Goal: Information Seeking & Learning: Learn about a topic

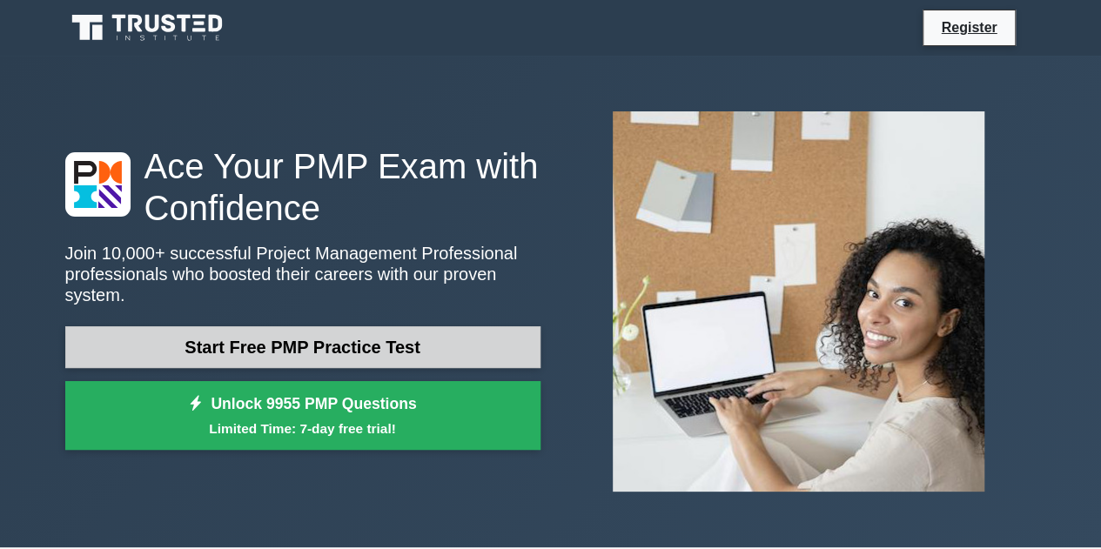
click at [379, 328] on link "Start Free PMP Practice Test" at bounding box center [302, 347] width 475 height 42
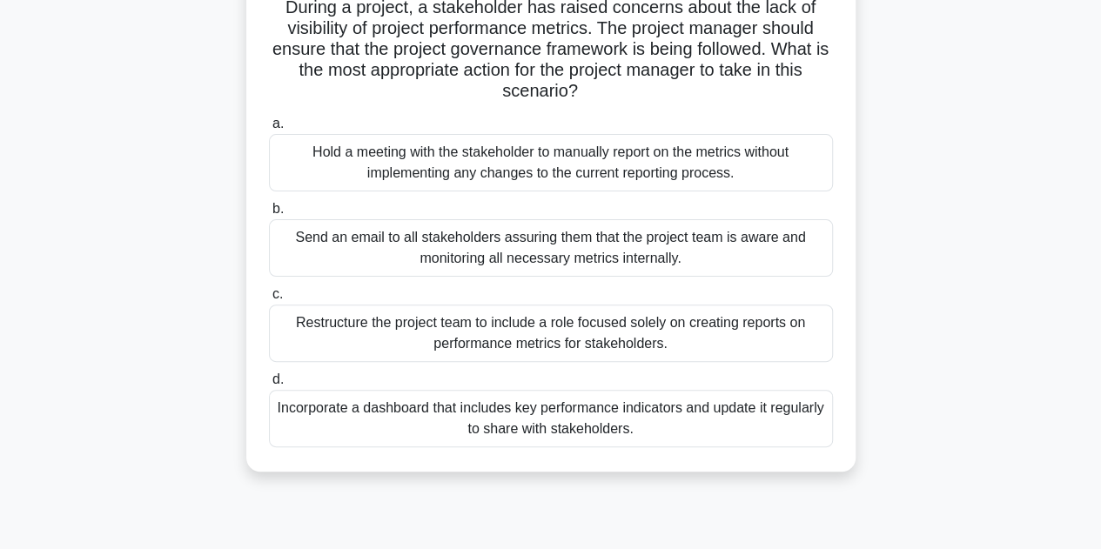
scroll to position [137, 0]
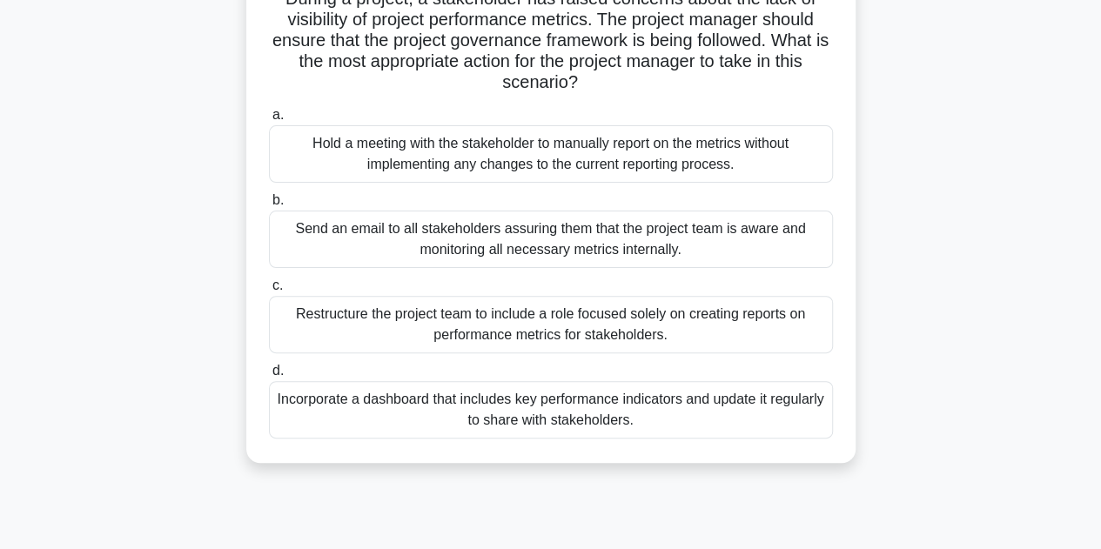
click at [519, 405] on div "Incorporate a dashboard that includes key performance indicators and update it …" at bounding box center [551, 409] width 564 height 57
click at [269, 377] on input "d. Incorporate a dashboard that includes key performance indicators and update …" at bounding box center [269, 370] width 0 height 11
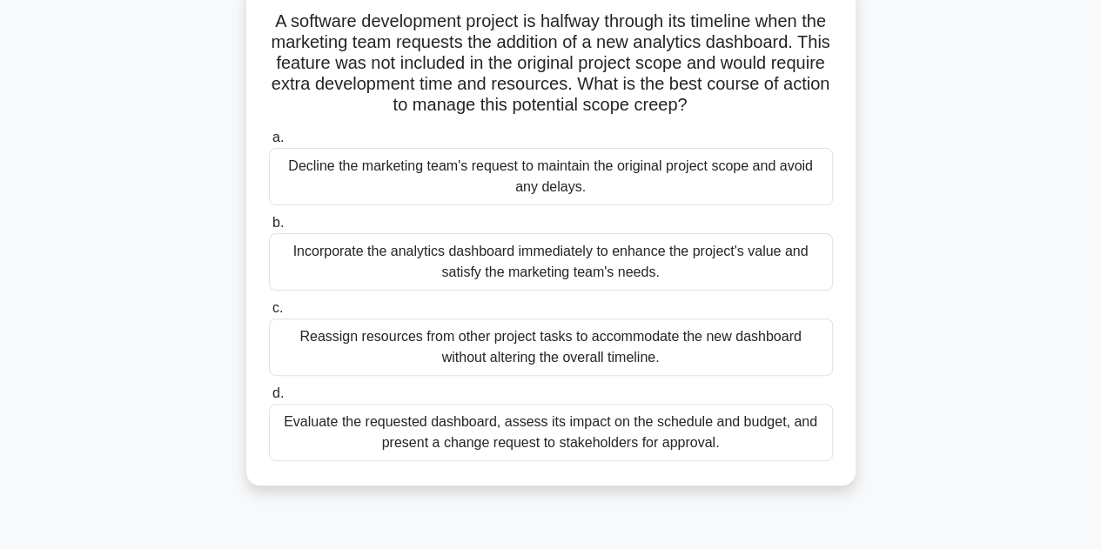
scroll to position [123, 0]
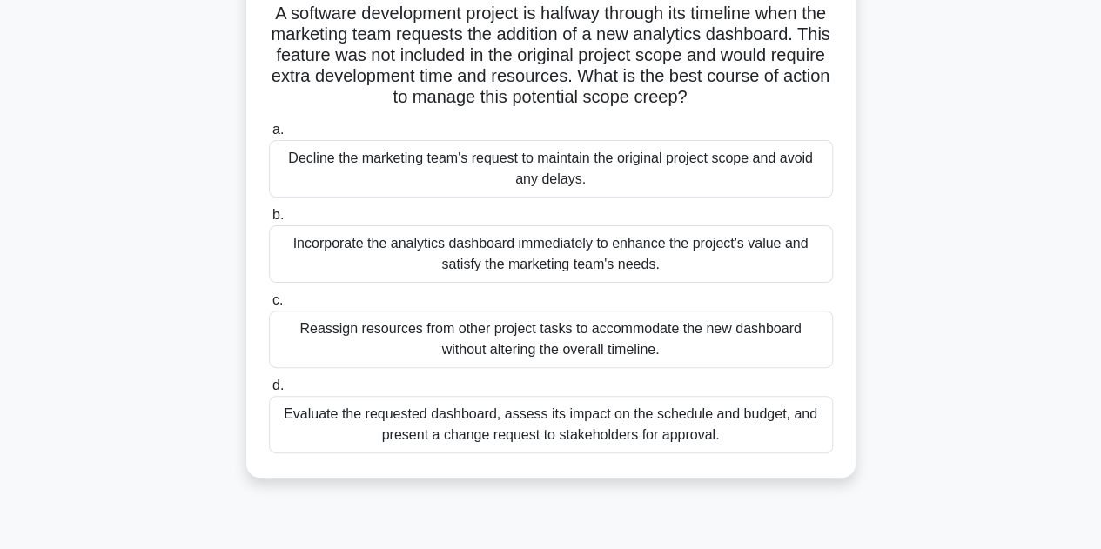
click at [661, 420] on div "Evaluate the requested dashboard, assess its impact on the schedule and budget,…" at bounding box center [551, 424] width 564 height 57
click at [269, 392] on input "d. Evaluate the requested dashboard, assess its impact on the schedule and budg…" at bounding box center [269, 385] width 0 height 11
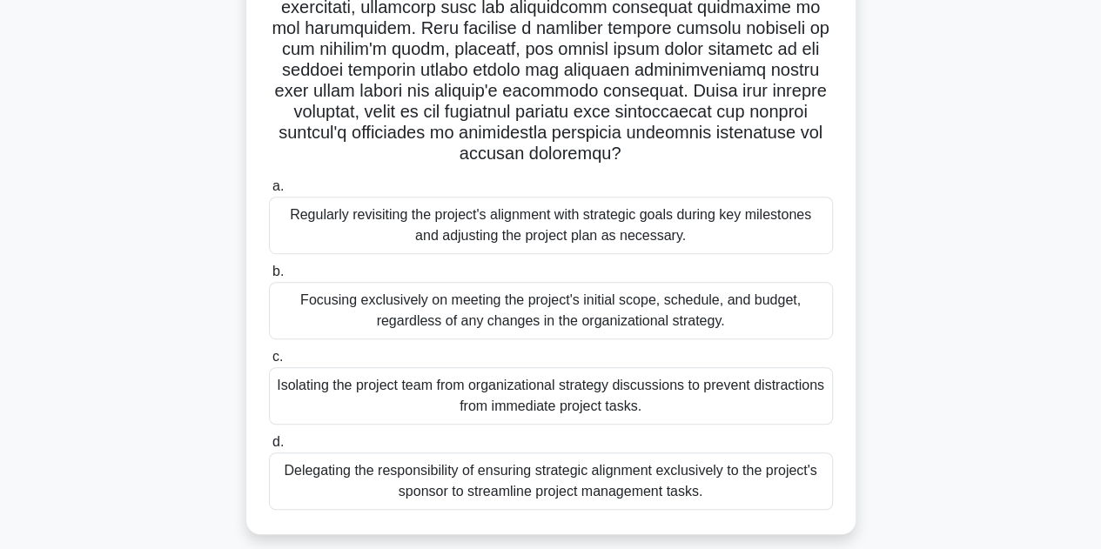
scroll to position [343, 0]
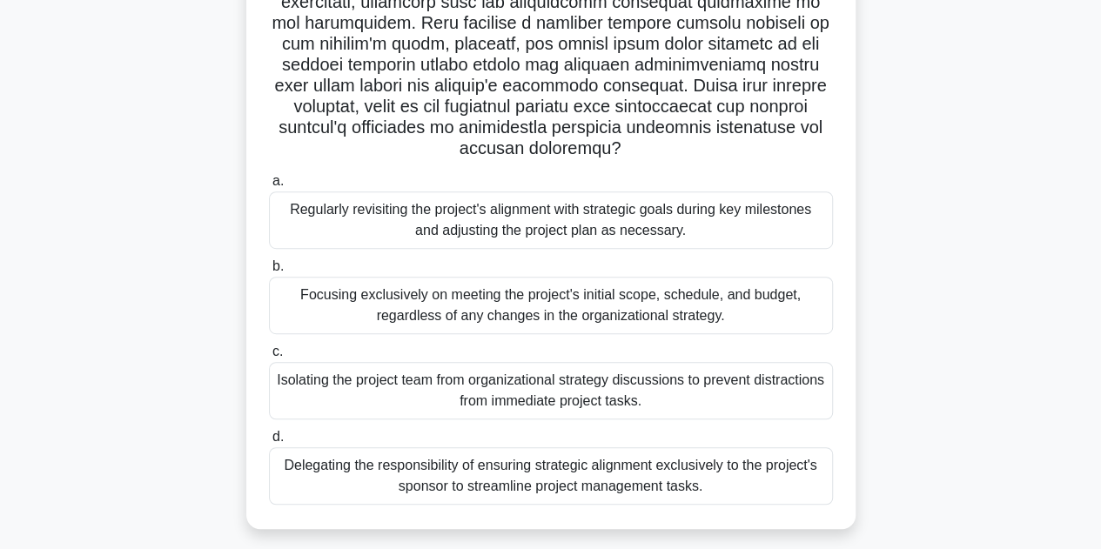
click at [586, 224] on div "Regularly revisiting the project's alignment with strategic goals during key mi…" at bounding box center [551, 219] width 564 height 57
click at [269, 187] on input "a. Regularly revisiting the project's alignment with strategic goals during key…" at bounding box center [269, 181] width 0 height 11
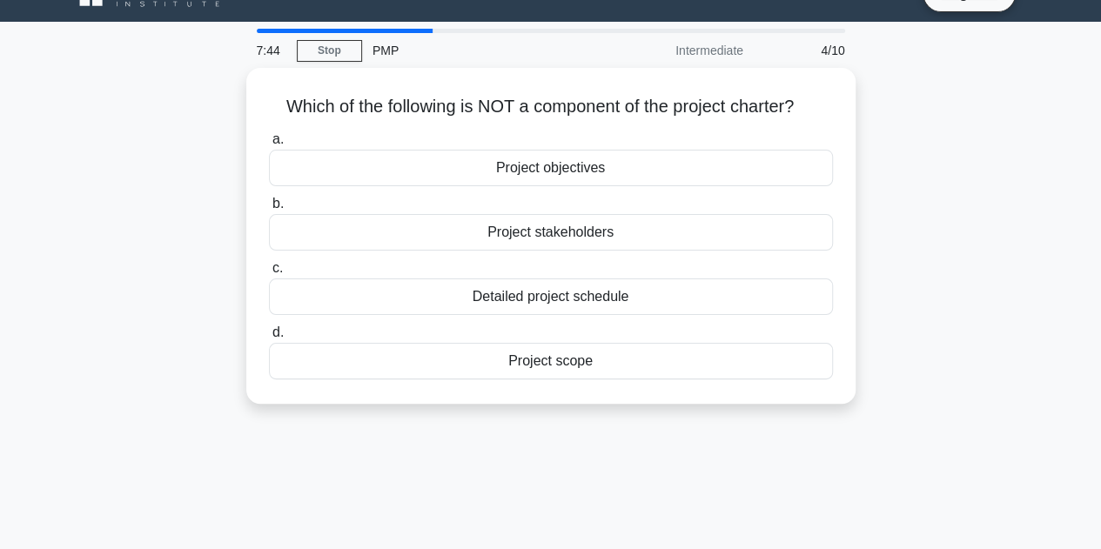
scroll to position [16, 0]
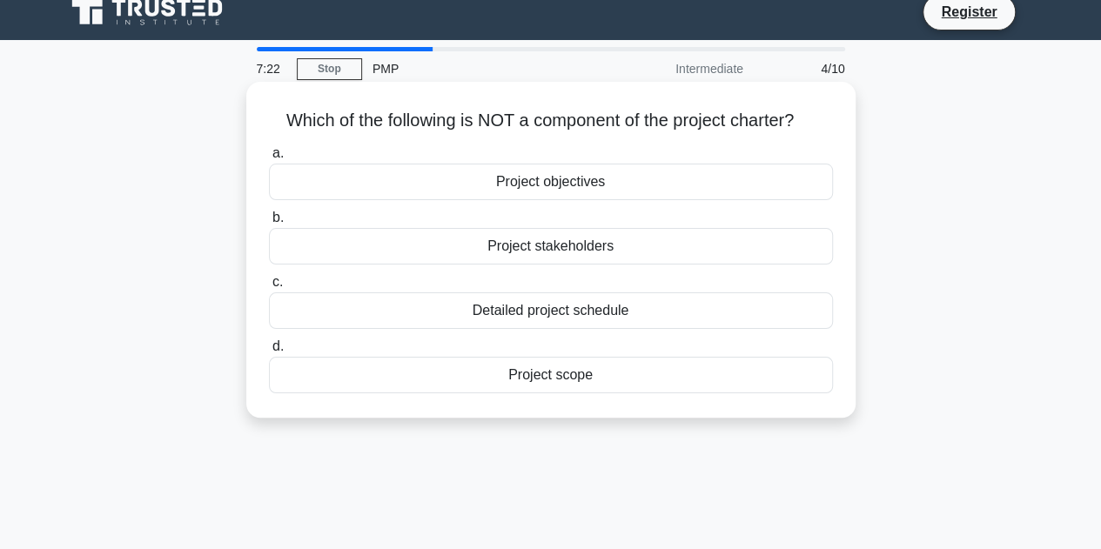
click at [512, 241] on div "Project stakeholders" at bounding box center [551, 246] width 564 height 37
click at [269, 224] on input "b. Project stakeholders" at bounding box center [269, 217] width 0 height 11
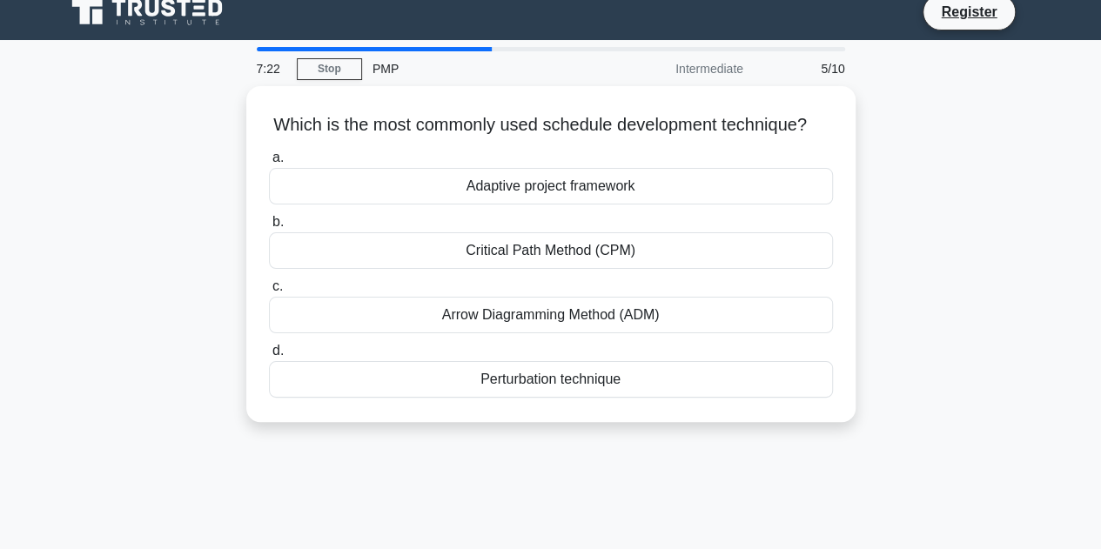
scroll to position [0, 0]
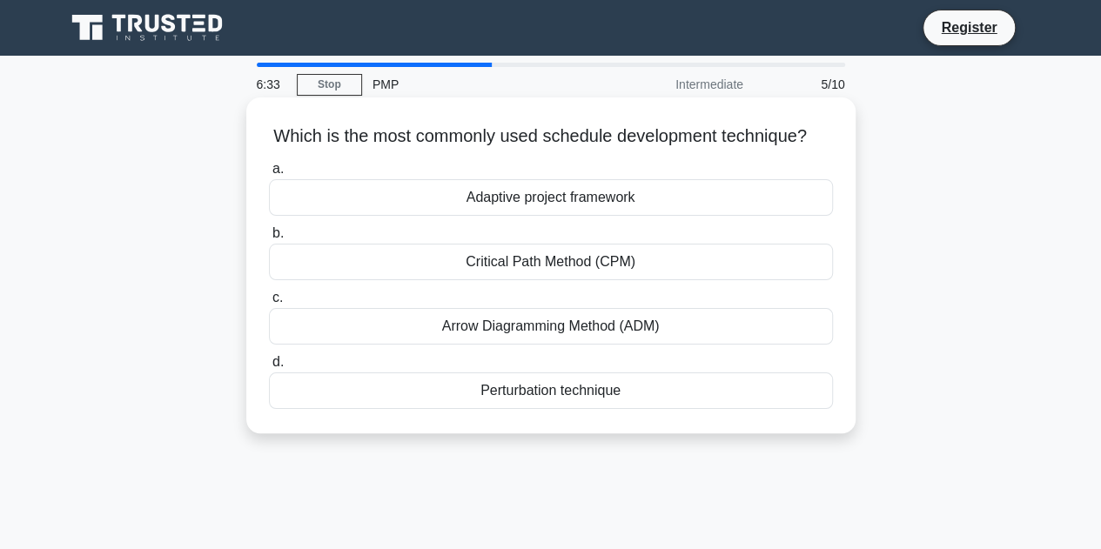
click at [556, 280] on div "Critical Path Method (CPM)" at bounding box center [551, 262] width 564 height 37
click at [269, 239] on input "b. Critical Path Method (CPM)" at bounding box center [269, 233] width 0 height 11
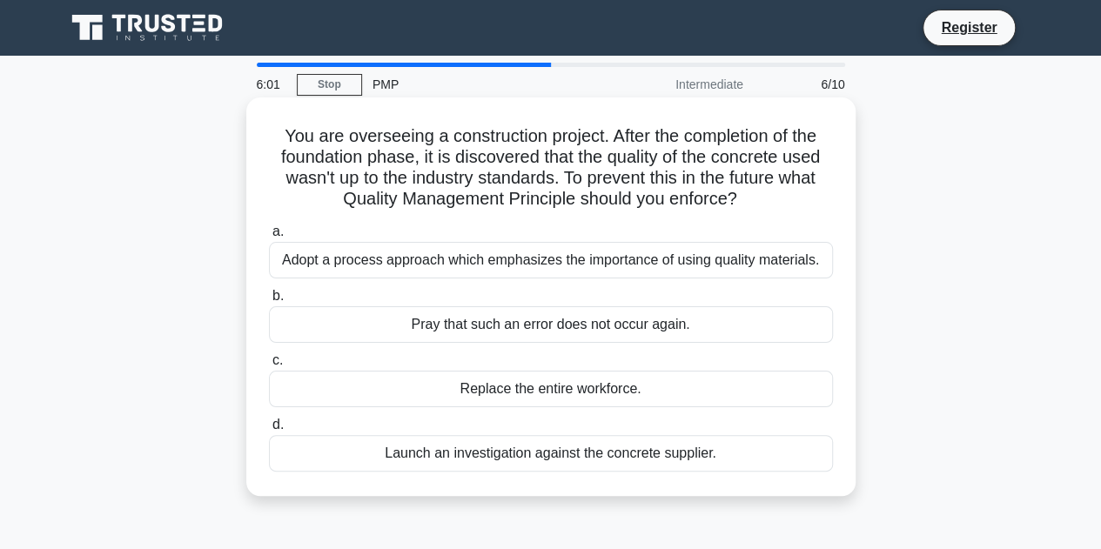
click at [647, 463] on div "Launch an investigation against the concrete supplier." at bounding box center [551, 453] width 564 height 37
click at [269, 431] on input "d. Launch an investigation against the concrete supplier." at bounding box center [269, 424] width 0 height 11
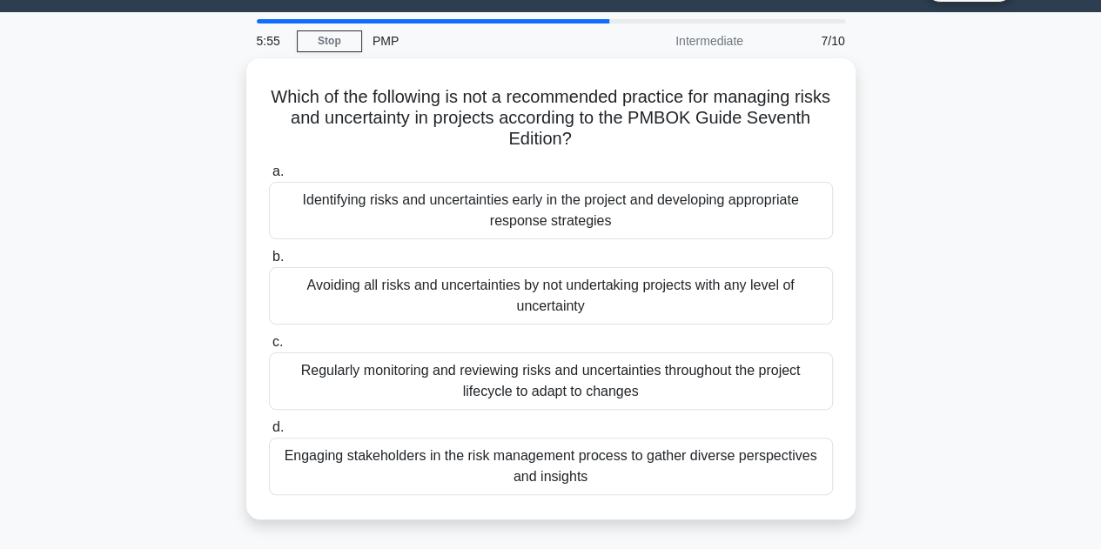
scroll to position [45, 0]
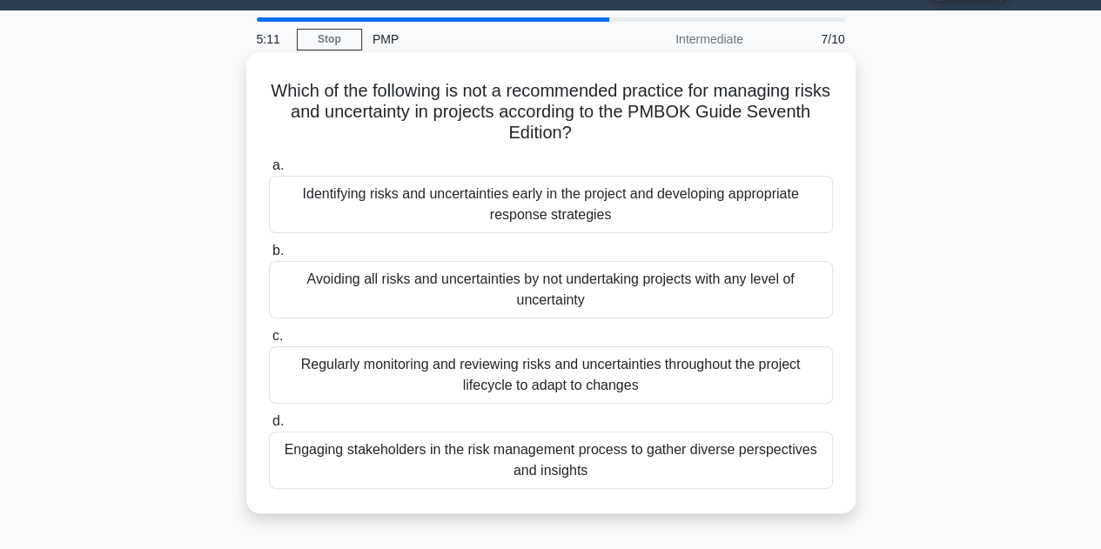
click at [550, 291] on div "Avoiding all risks and uncertainties by not undertaking projects with any level…" at bounding box center [551, 289] width 564 height 57
click at [269, 257] on input "b. Avoiding all risks and uncertainties by not undertaking projects with any le…" at bounding box center [269, 250] width 0 height 11
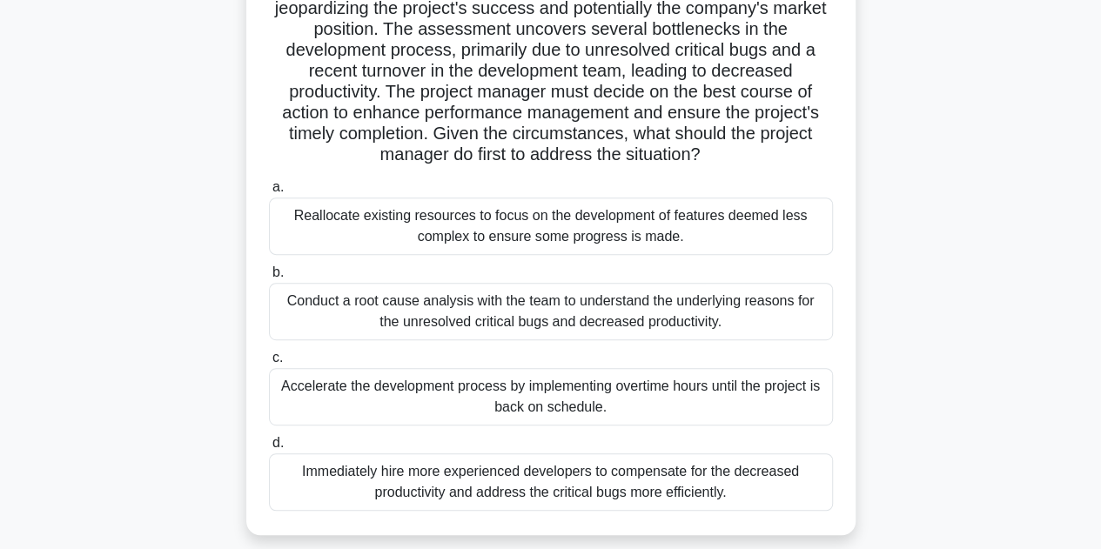
scroll to position [259, 0]
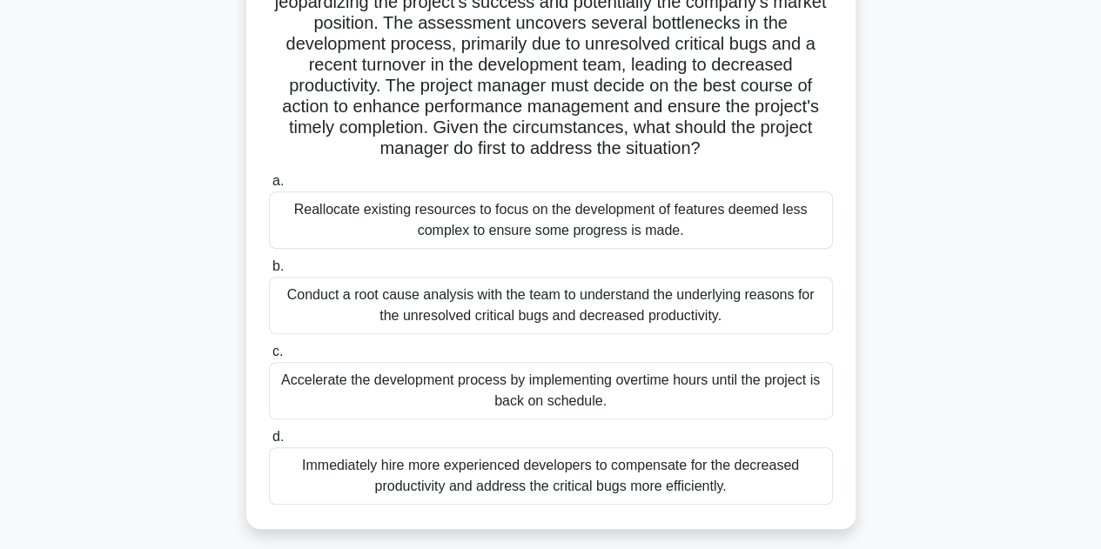
click at [378, 215] on div "Reallocate existing resources to focus on the development of features deemed le…" at bounding box center [551, 219] width 564 height 57
click at [269, 187] on input "a. Reallocate existing resources to focus on the development of features deemed…" at bounding box center [269, 181] width 0 height 11
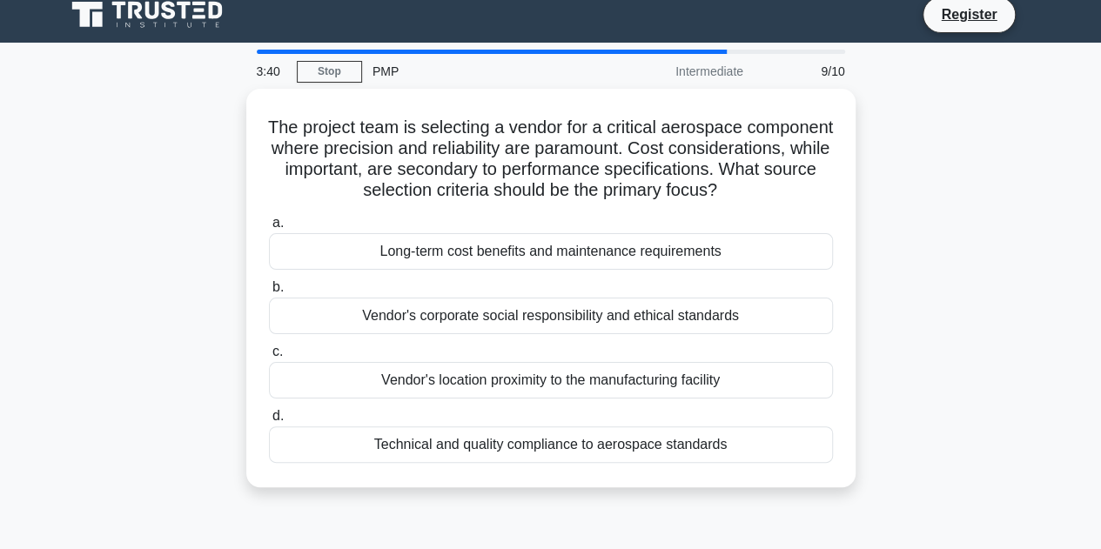
scroll to position [0, 0]
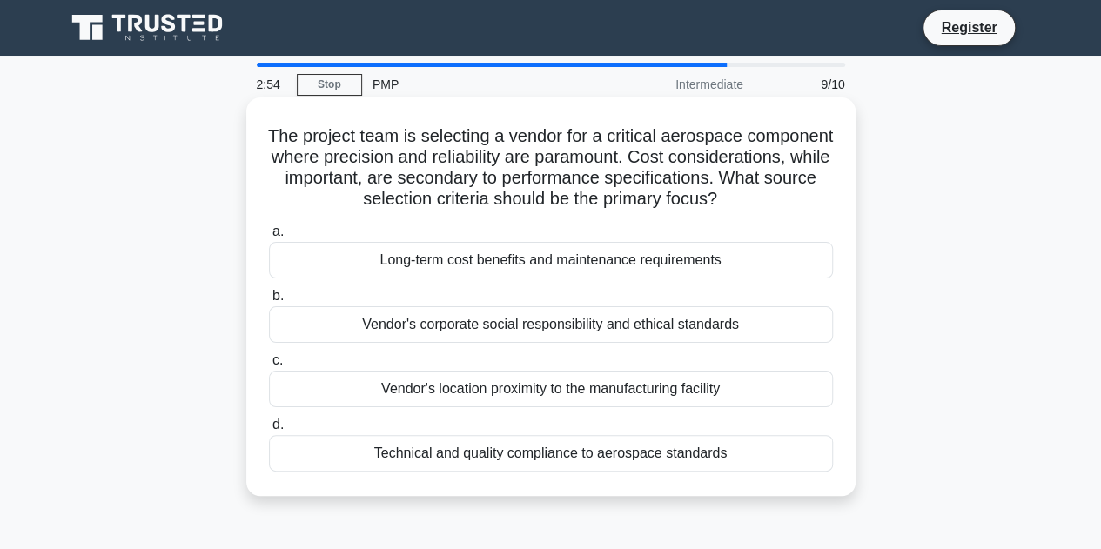
click at [543, 472] on div "Technical and quality compliance to aerospace standards" at bounding box center [551, 453] width 564 height 37
click at [269, 431] on input "d. Technical and quality compliance to aerospace standards" at bounding box center [269, 424] width 0 height 11
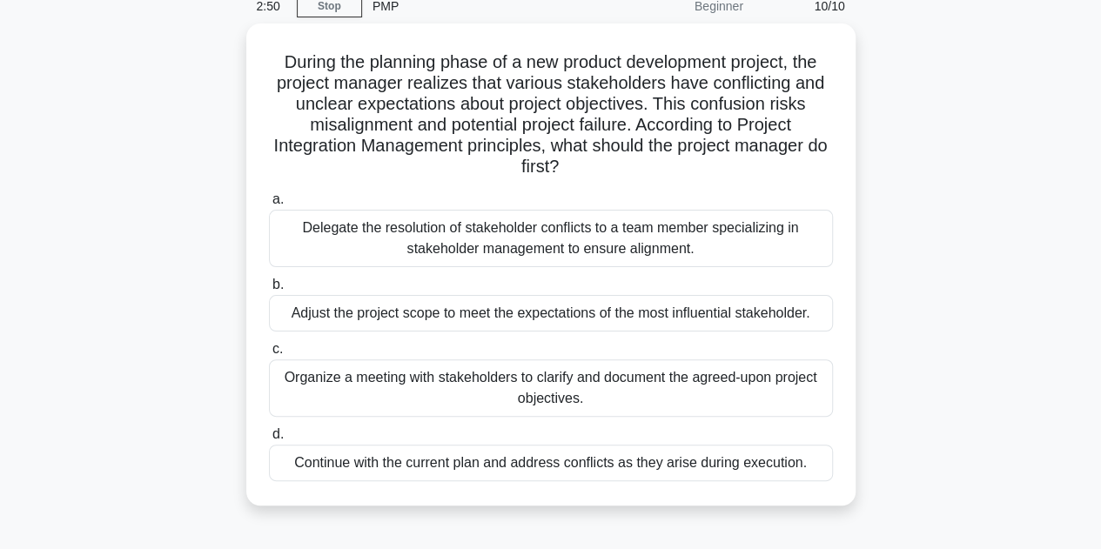
scroll to position [84, 0]
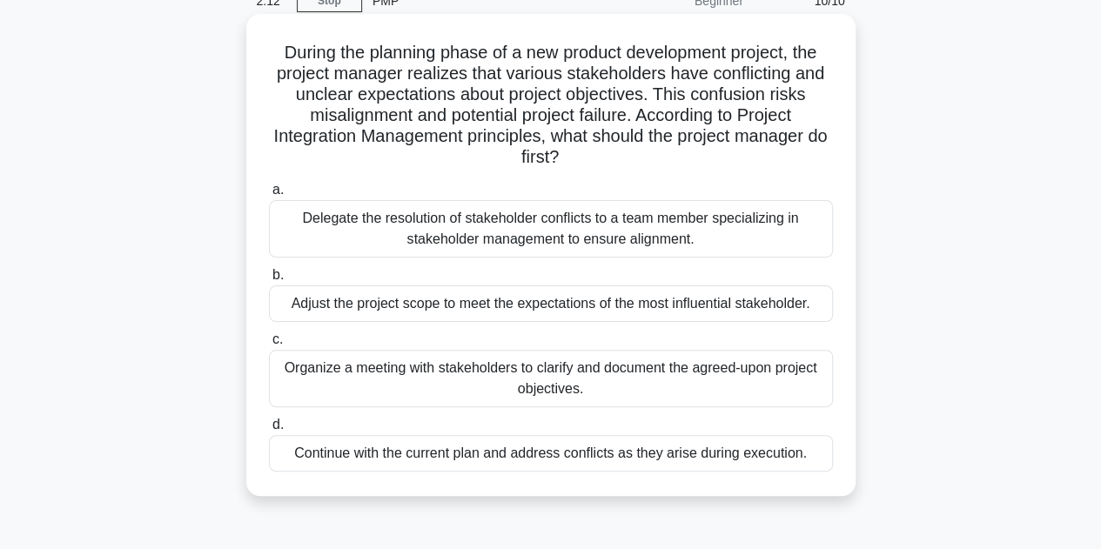
click at [446, 385] on div "Organize a meeting with stakeholders to clarify and document the agreed-upon pr…" at bounding box center [551, 378] width 564 height 57
click at [269, 345] on input "c. Organize a meeting with stakeholders to clarify and document the agreed-upon…" at bounding box center [269, 339] width 0 height 11
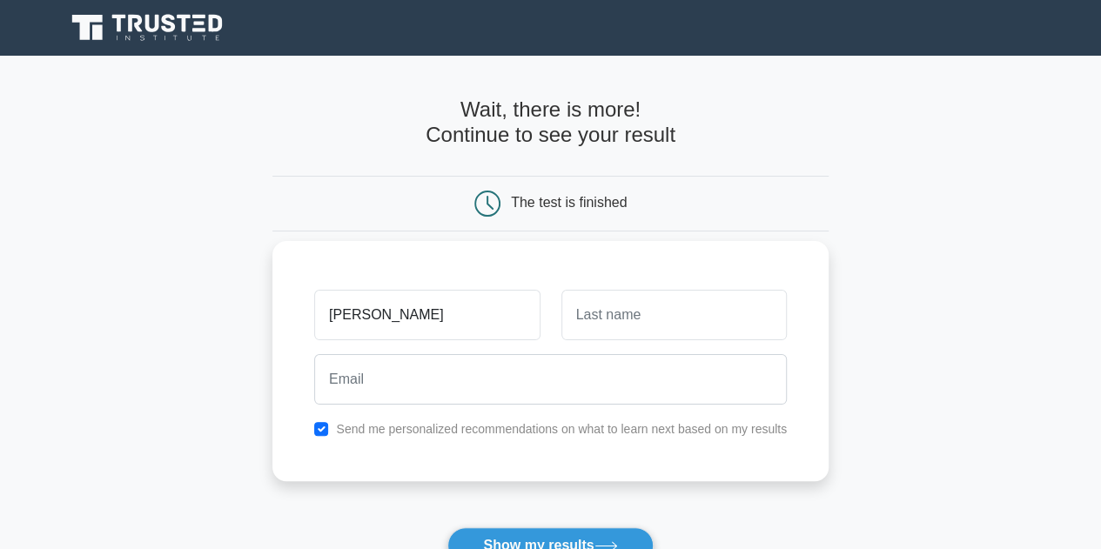
type input "Juwairiya"
click at [635, 316] on input "text" at bounding box center [673, 315] width 225 height 50
type input "Fatima"
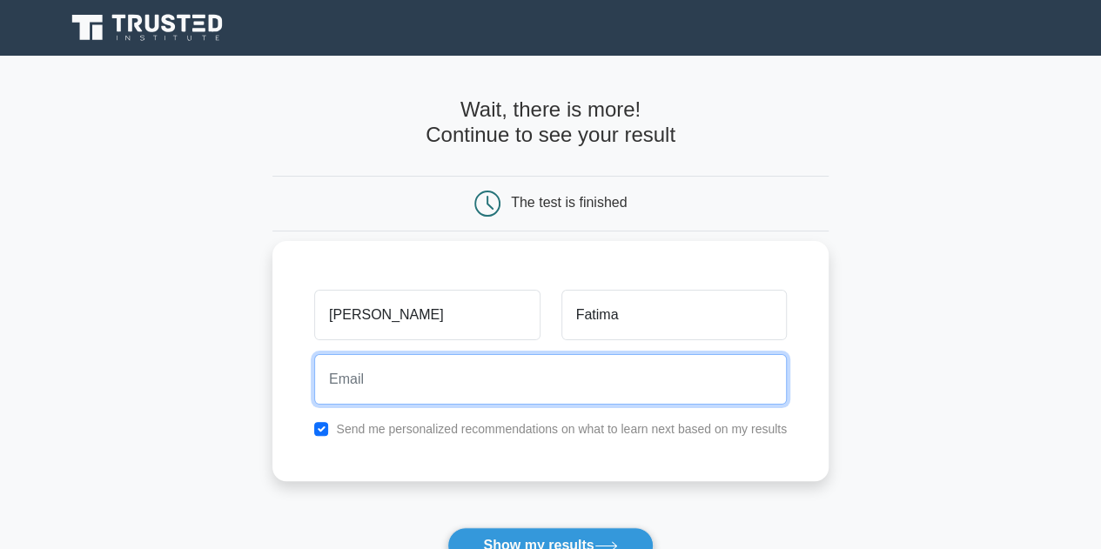
click at [423, 373] on input "email" at bounding box center [550, 379] width 472 height 50
type input "juwi.315@gmail.com"
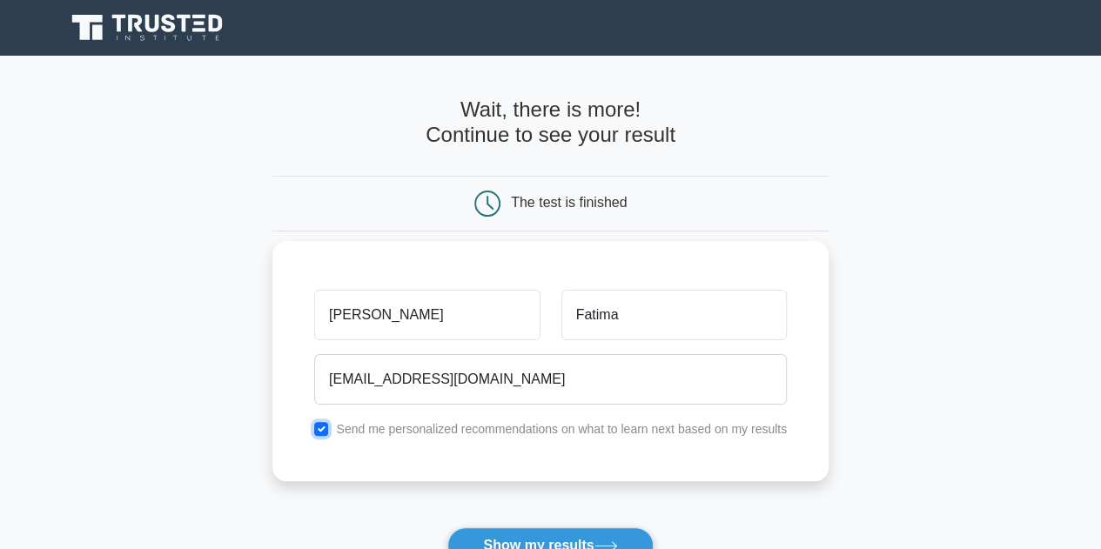
click at [320, 425] on input "checkbox" at bounding box center [321, 429] width 14 height 14
checkbox input "false"
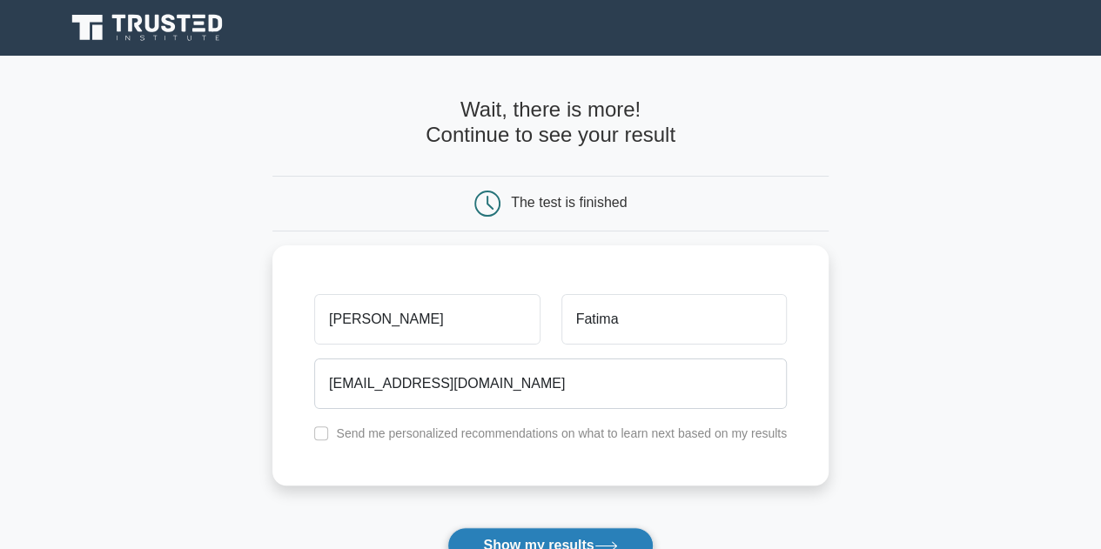
click at [586, 542] on button "Show my results" at bounding box center [549, 545] width 205 height 37
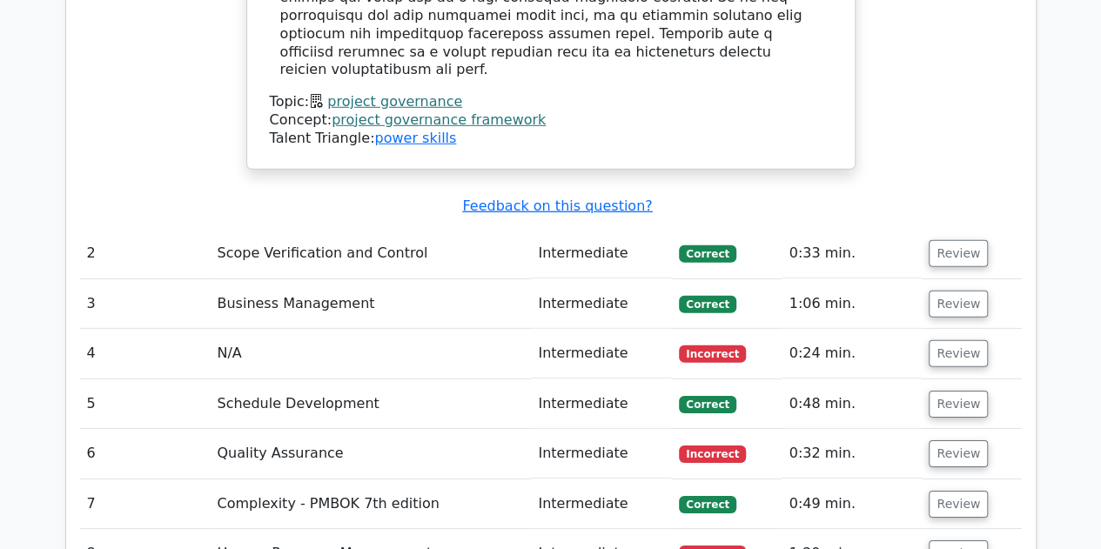
scroll to position [2528, 0]
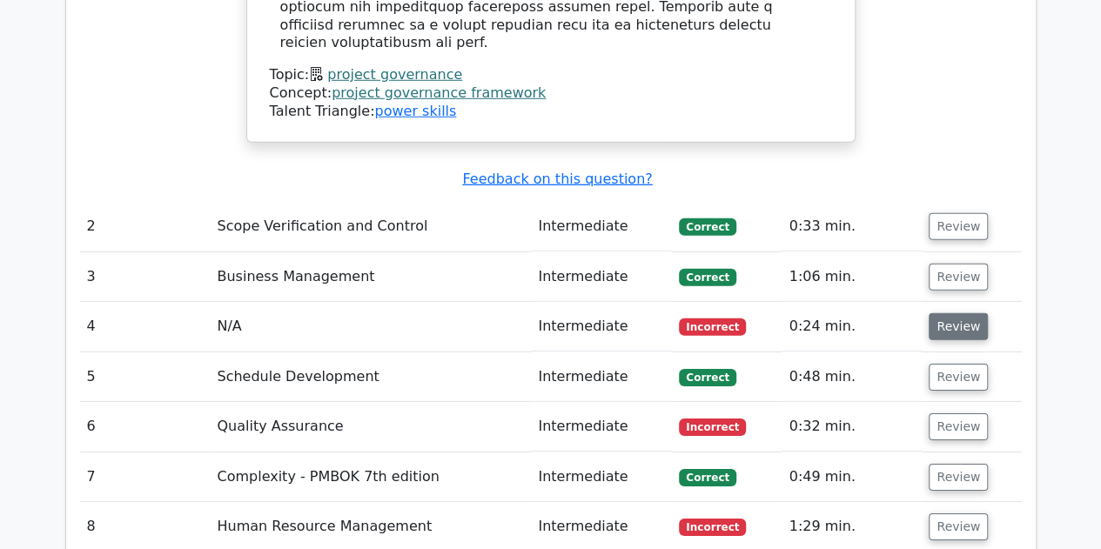
click at [942, 313] on button "Review" at bounding box center [957, 326] width 59 height 27
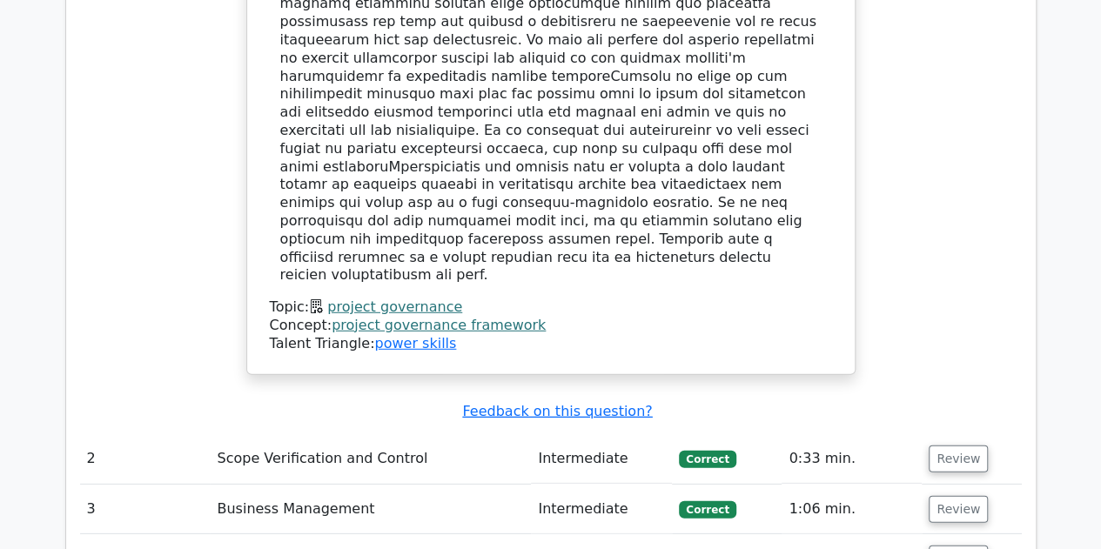
scroll to position [2311, 0]
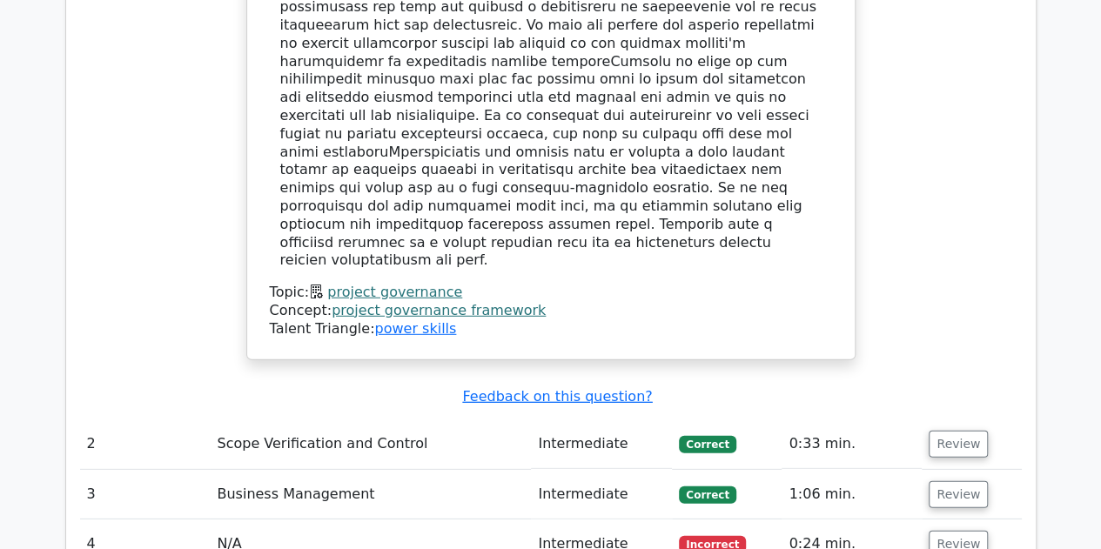
click at [108, 519] on td "4" at bounding box center [145, 544] width 131 height 50
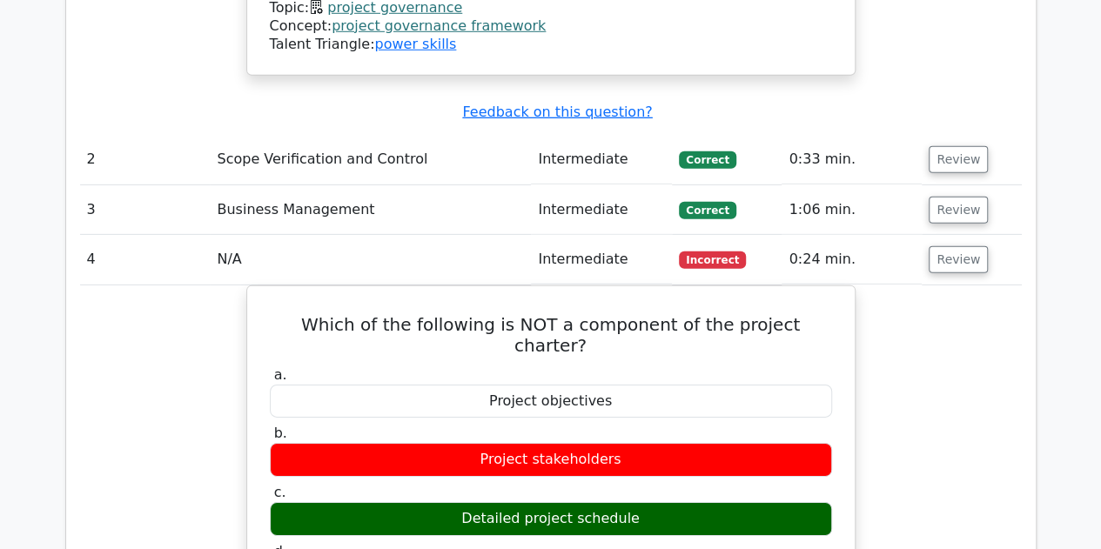
scroll to position [2595, 0]
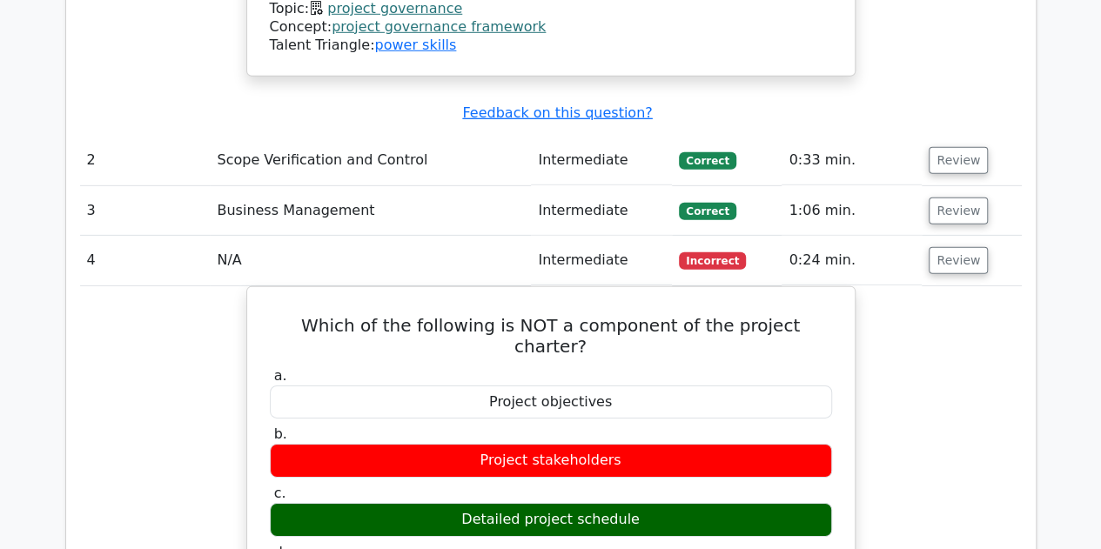
click at [280, 186] on td "Business Management" at bounding box center [370, 211] width 321 height 50
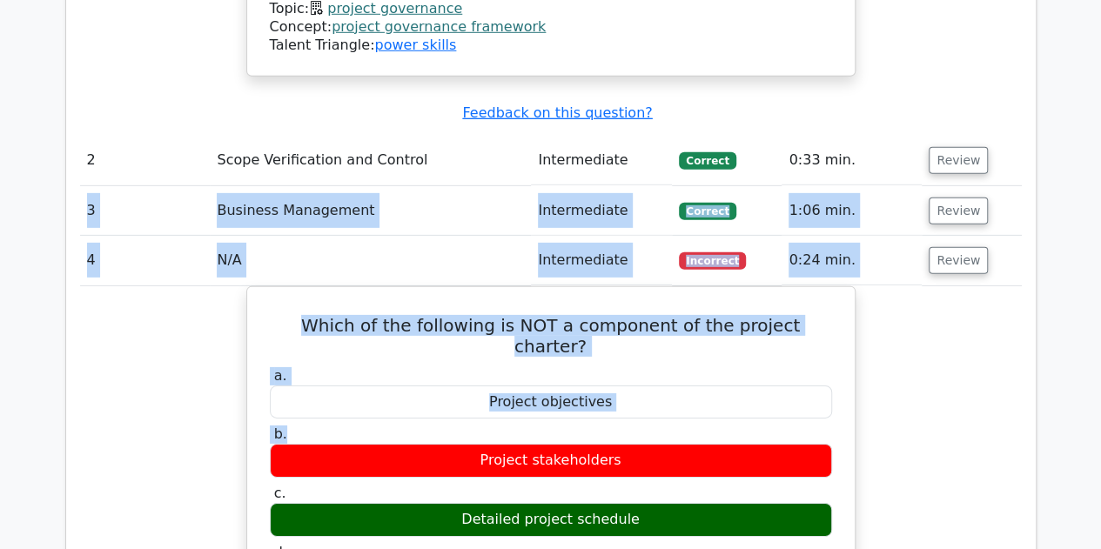
drag, startPoint x: 85, startPoint y: 48, endPoint x: 1001, endPoint y: 235, distance: 935.1
click at [1001, 235] on tbody "1 Project Governance Intermediate Correct 0:33 min. Review" at bounding box center [550, 148] width 941 height 2280
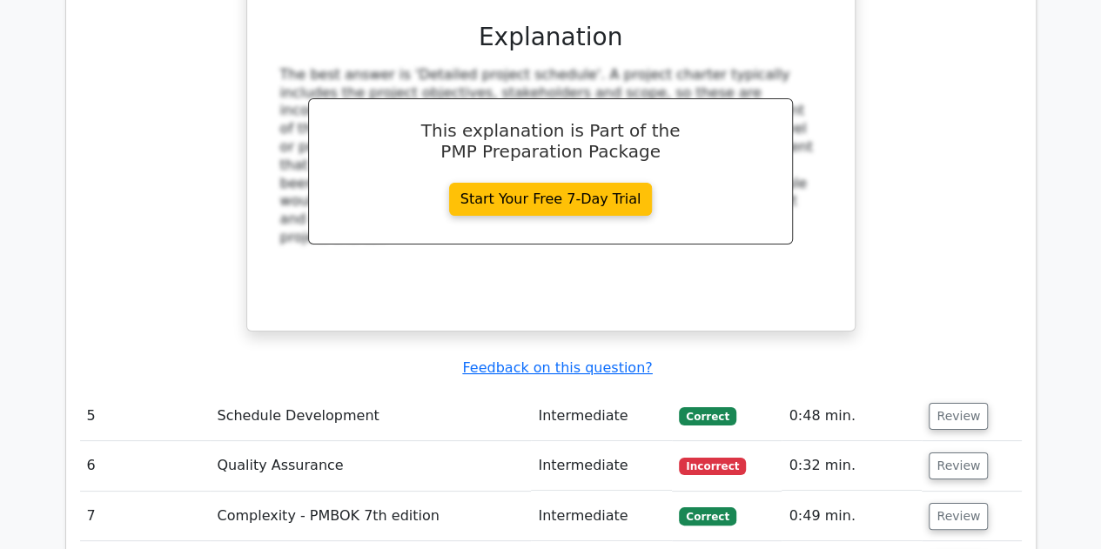
scroll to position [3272, 0]
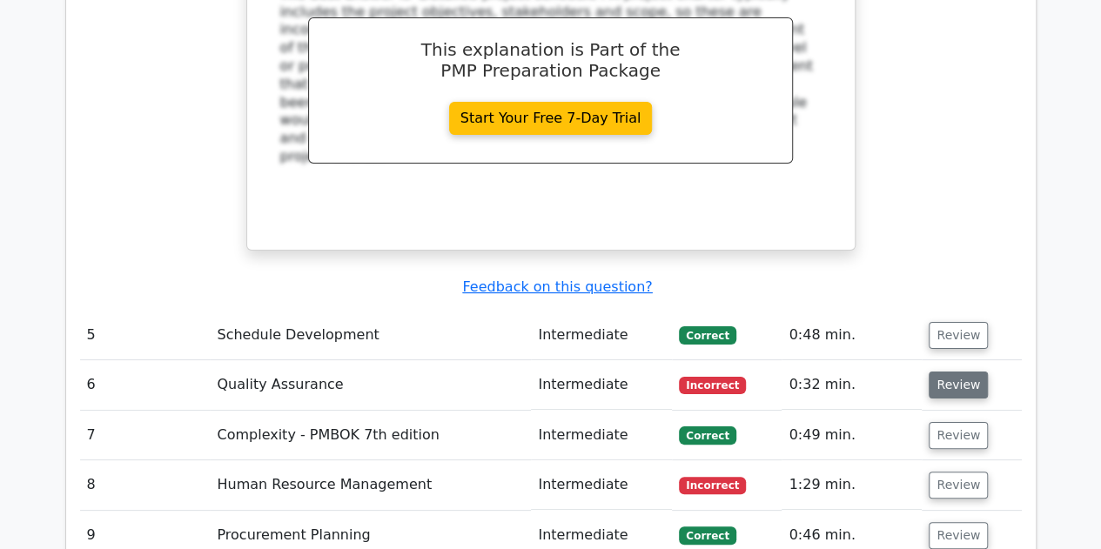
click at [953, 372] on button "Review" at bounding box center [957, 385] width 59 height 27
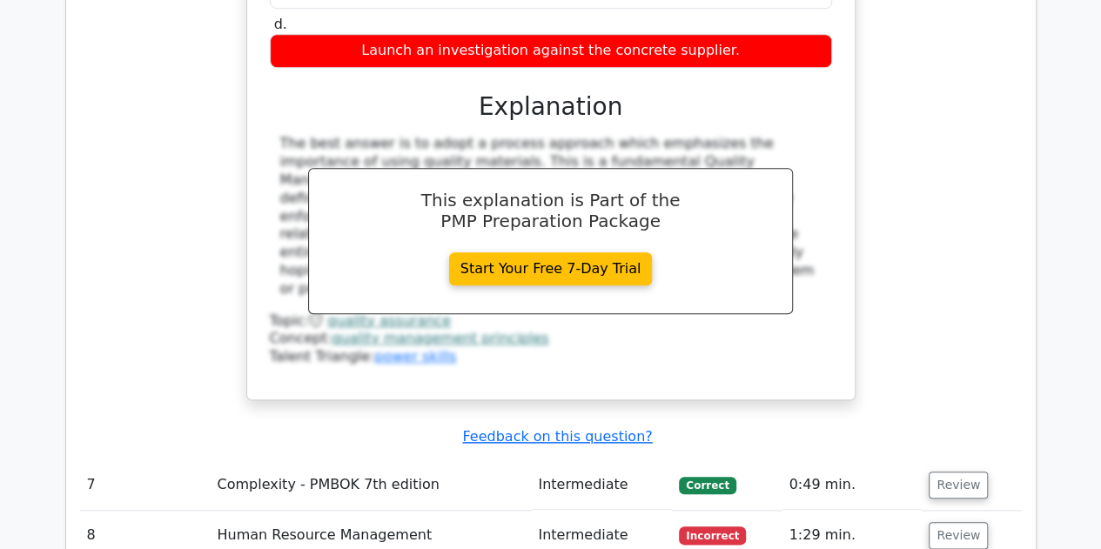
scroll to position [4069, 0]
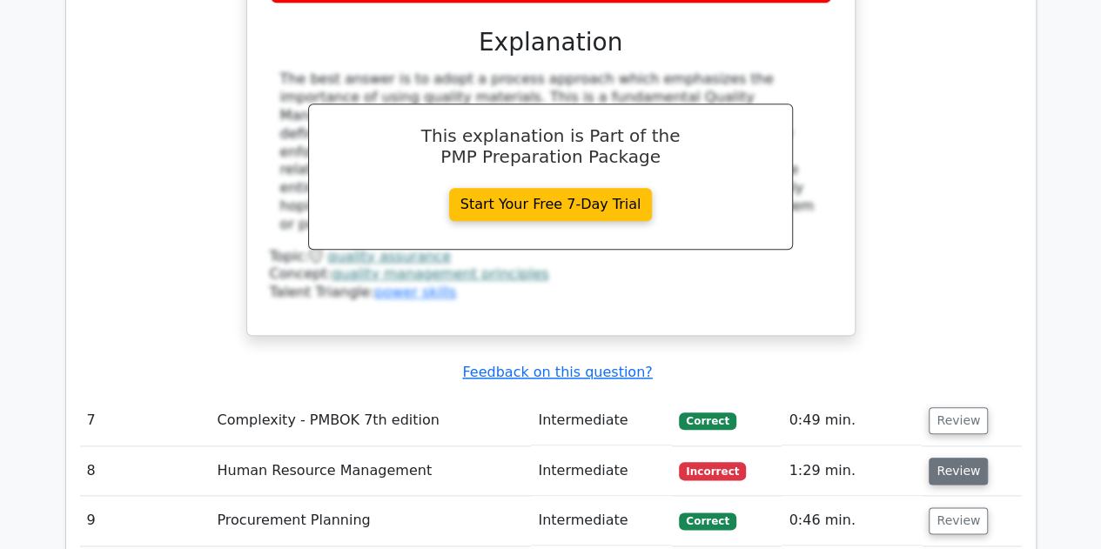
click at [941, 458] on button "Review" at bounding box center [957, 471] width 59 height 27
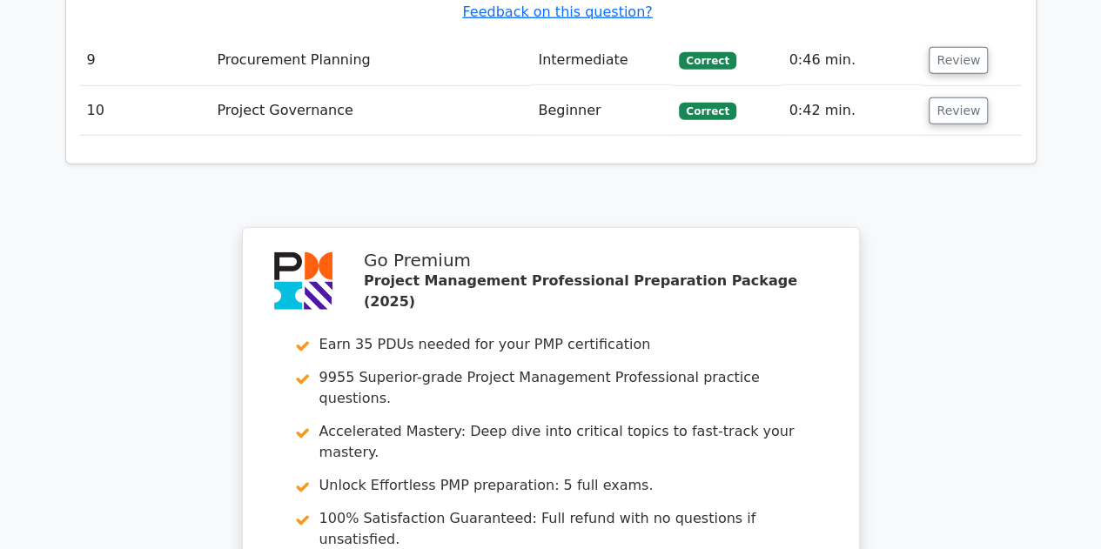
scroll to position [5953, 0]
